Goal: Task Accomplishment & Management: Manage account settings

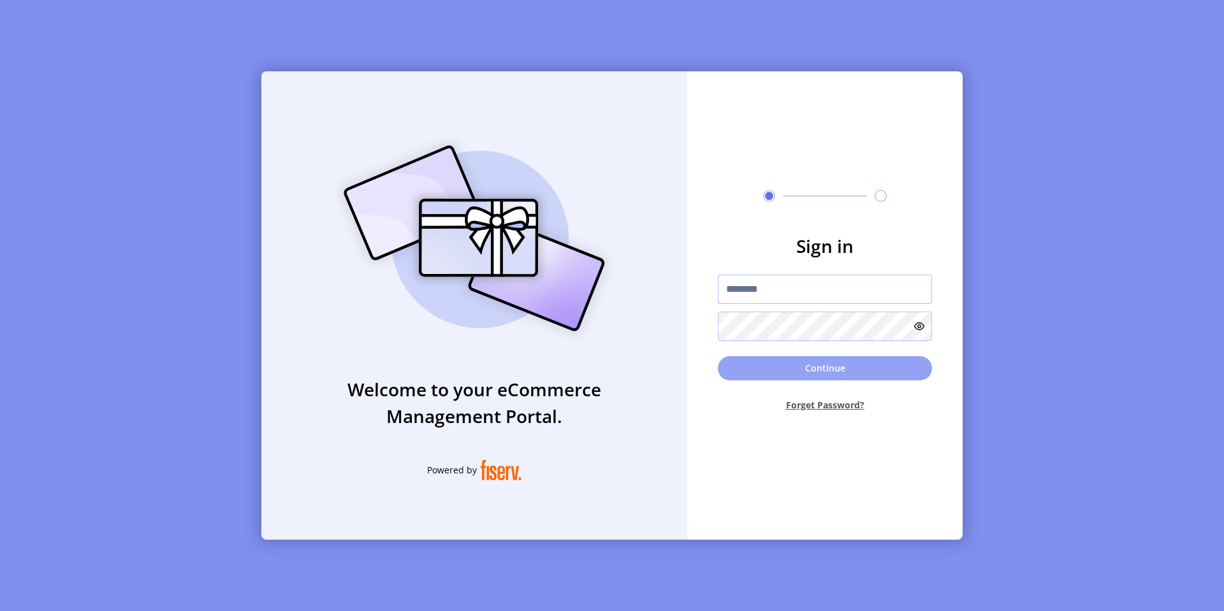
type input "*********"
click at [772, 370] on button "Continue" at bounding box center [825, 368] width 214 height 24
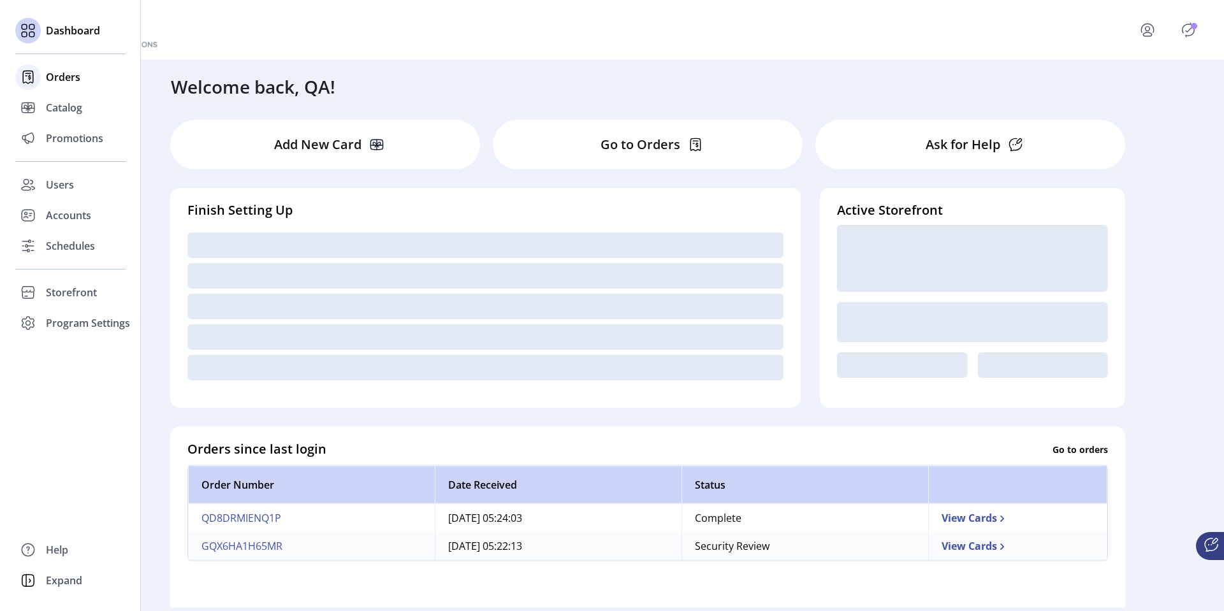
click at [58, 80] on span "Orders" at bounding box center [63, 76] width 34 height 15
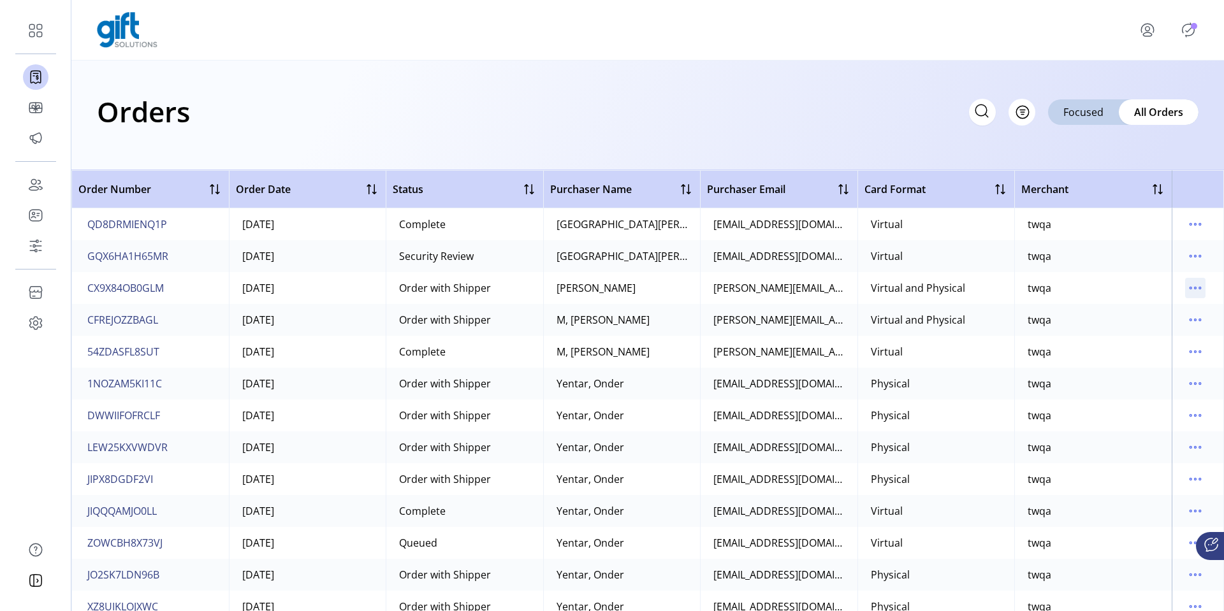
click at [1192, 287] on icon "menu" at bounding box center [1195, 288] width 20 height 20
click at [1087, 248] on td "twqa" at bounding box center [1092, 256] width 157 height 32
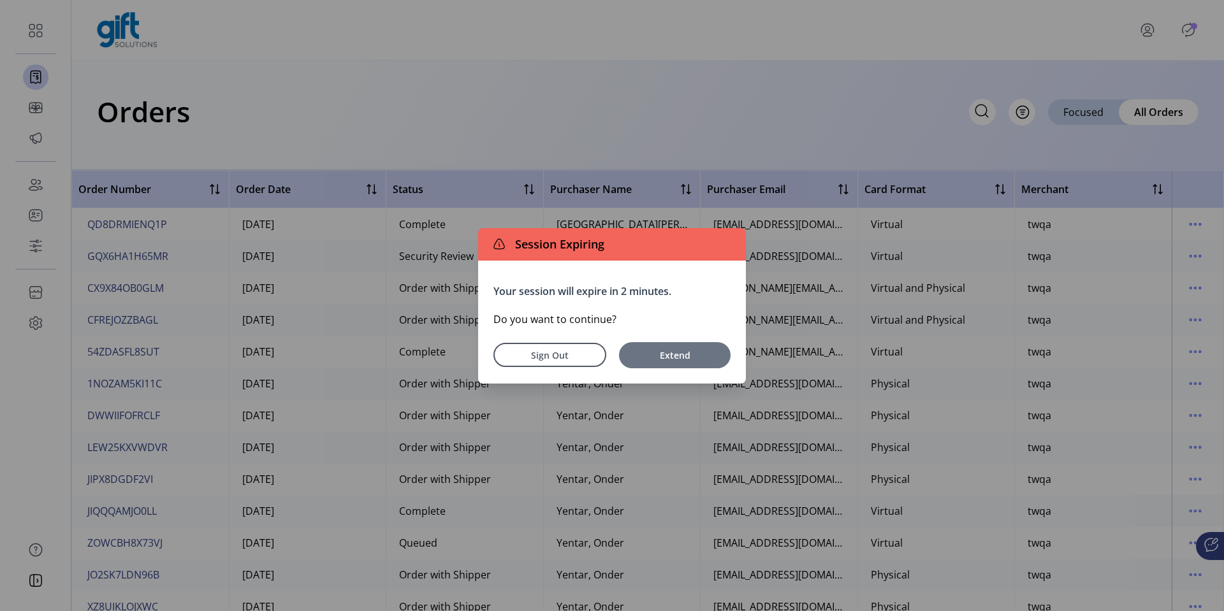
click at [662, 358] on span "Extend" at bounding box center [674, 355] width 99 height 13
